Goal: Information Seeking & Learning: Learn about a topic

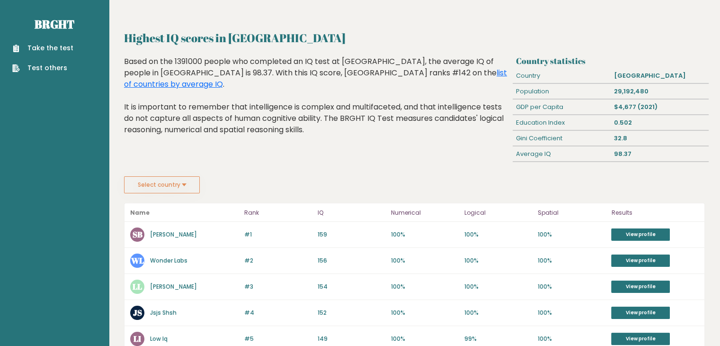
click at [188, 186] on button "Select country" at bounding box center [162, 184] width 76 height 17
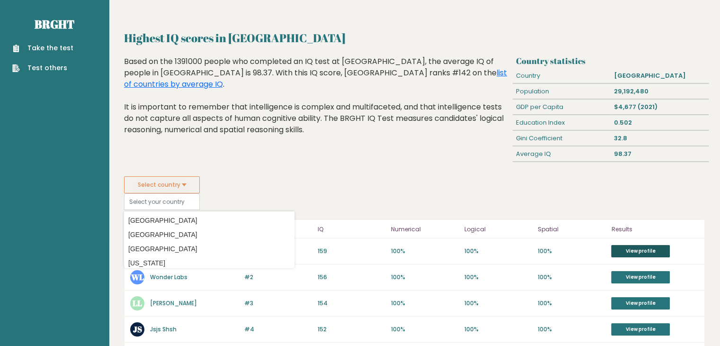
click at [629, 247] on link "View profile" at bounding box center [640, 251] width 59 height 12
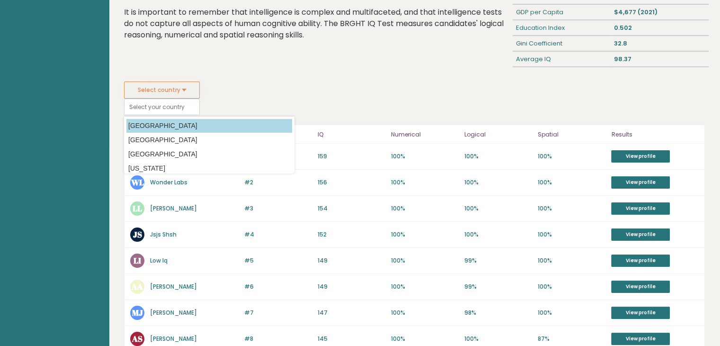
click at [166, 122] on option "[GEOGRAPHIC_DATA]" at bounding box center [209, 126] width 166 height 14
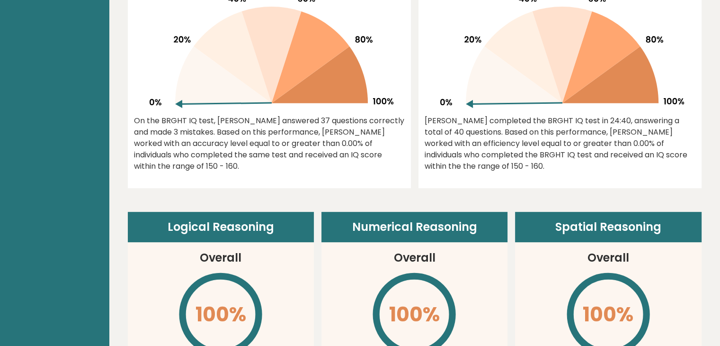
scroll to position [474, 0]
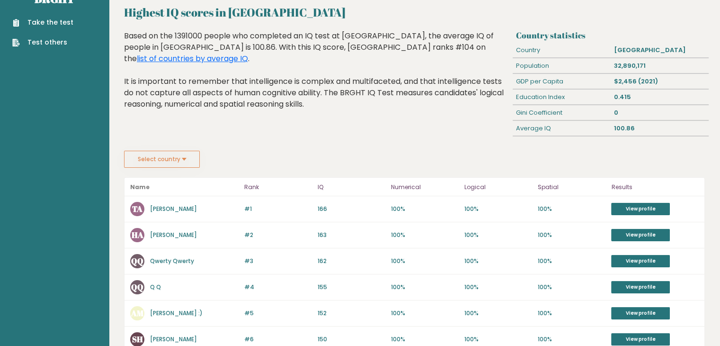
scroll to position [47, 0]
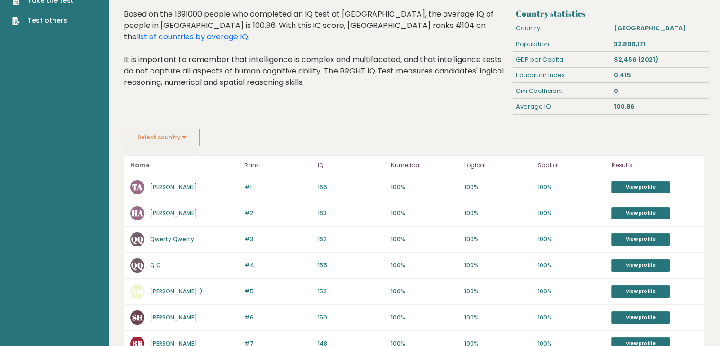
click at [162, 137] on button "Select country" at bounding box center [162, 137] width 76 height 17
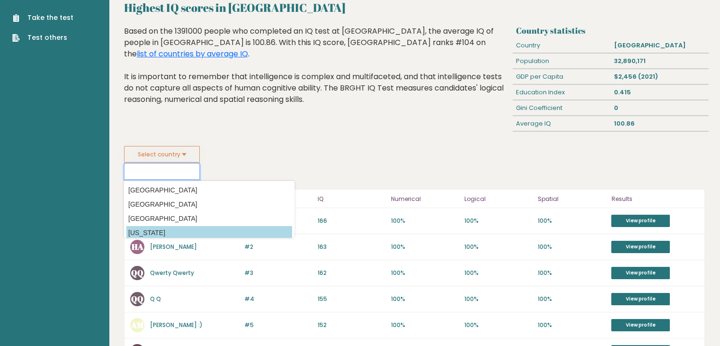
scroll to position [95, 0]
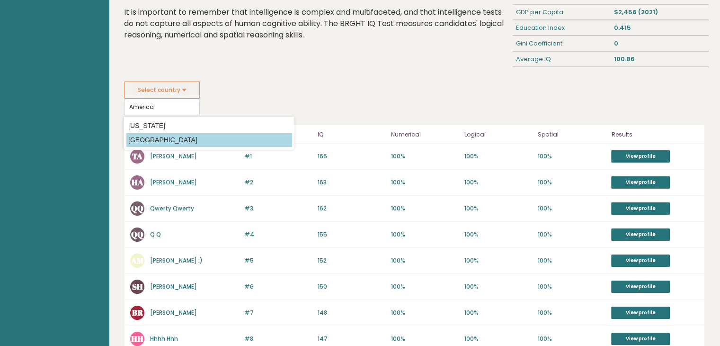
click at [157, 143] on option "[GEOGRAPHIC_DATA]" at bounding box center [209, 140] width 166 height 14
type input "[GEOGRAPHIC_DATA]"
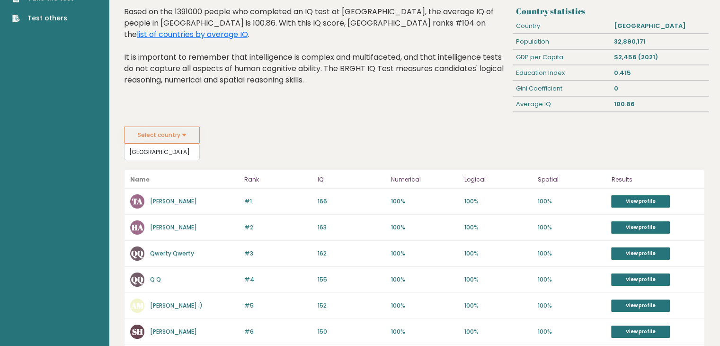
scroll to position [0, 0]
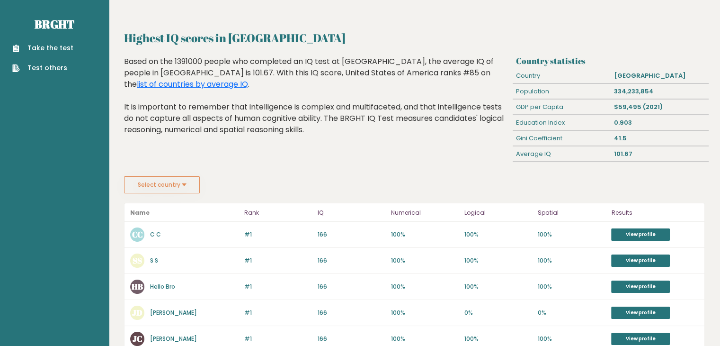
click at [171, 179] on button "Select country" at bounding box center [162, 184] width 76 height 17
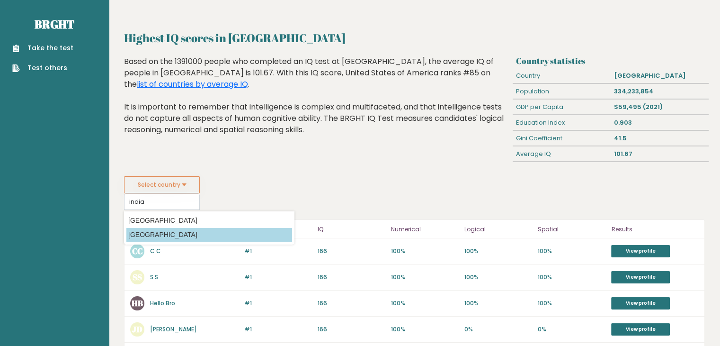
click at [150, 237] on option "[GEOGRAPHIC_DATA]" at bounding box center [209, 235] width 166 height 14
type input "[GEOGRAPHIC_DATA]"
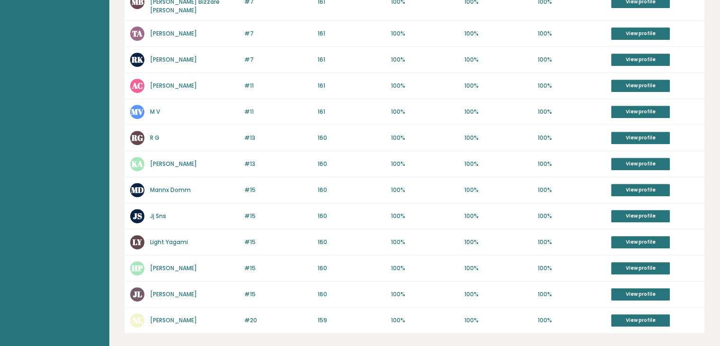
scroll to position [426, 0]
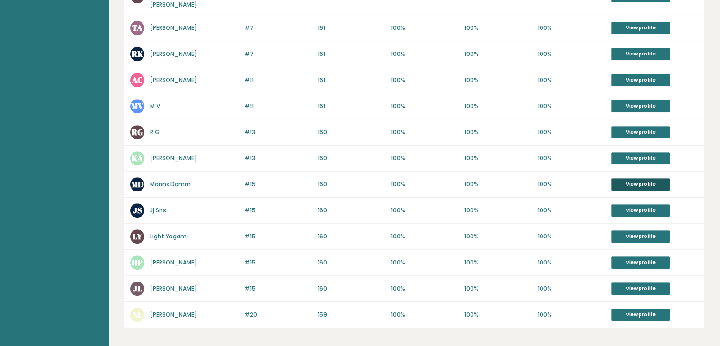
click at [630, 178] on link "View profile" at bounding box center [640, 184] width 59 height 12
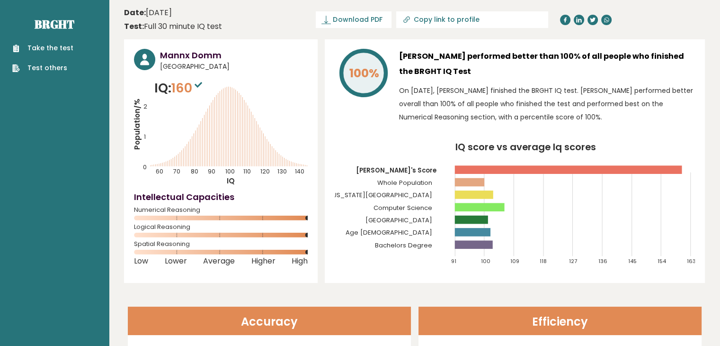
click at [25, 46] on link "Take the test" at bounding box center [42, 48] width 61 height 10
